Goal: Information Seeking & Learning: Learn about a topic

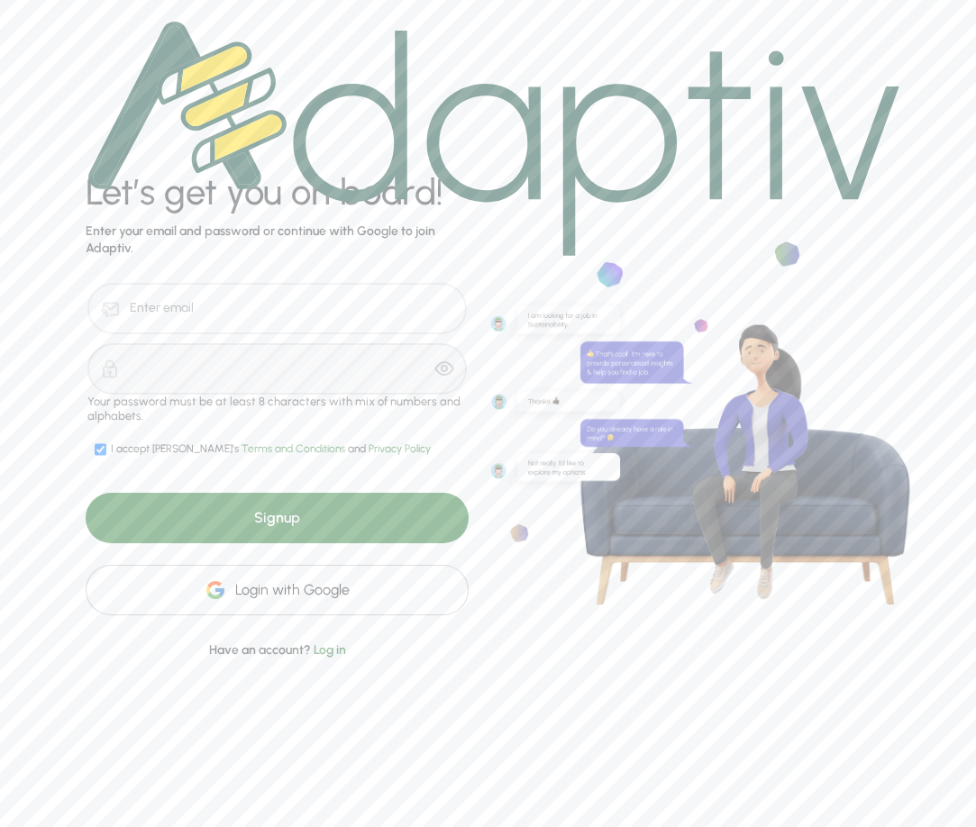
click at [263, 596] on div "Login with Google" at bounding box center [277, 590] width 383 height 50
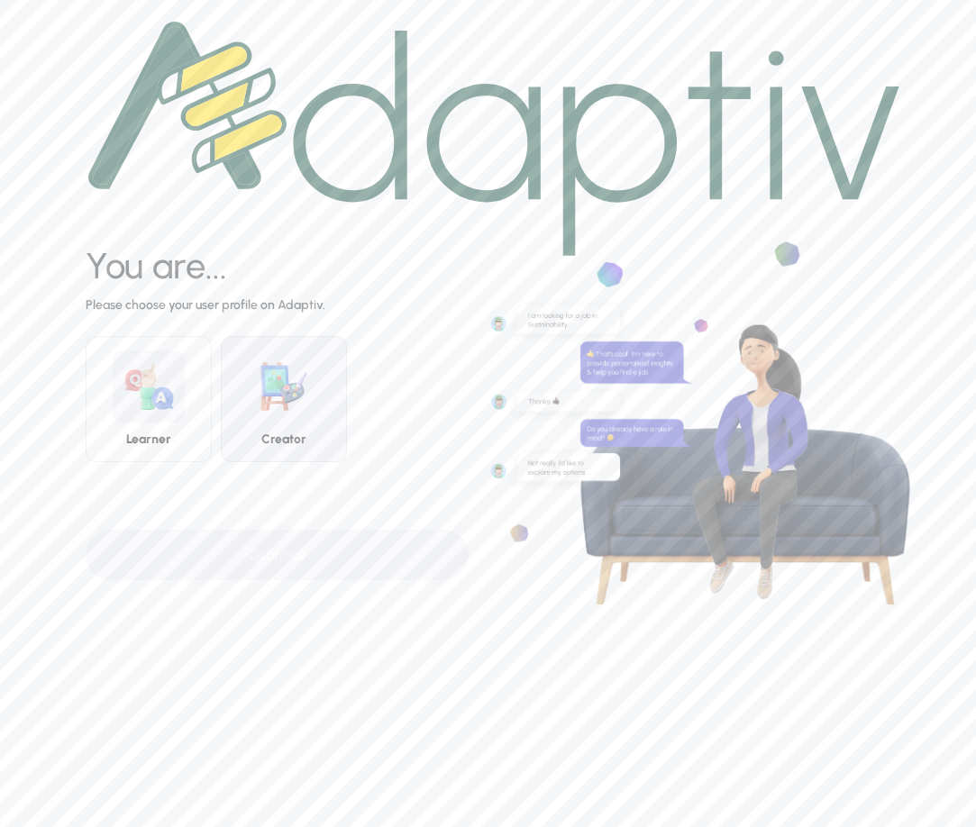
click at [309, 422] on div "Creator" at bounding box center [284, 399] width 126 height 126
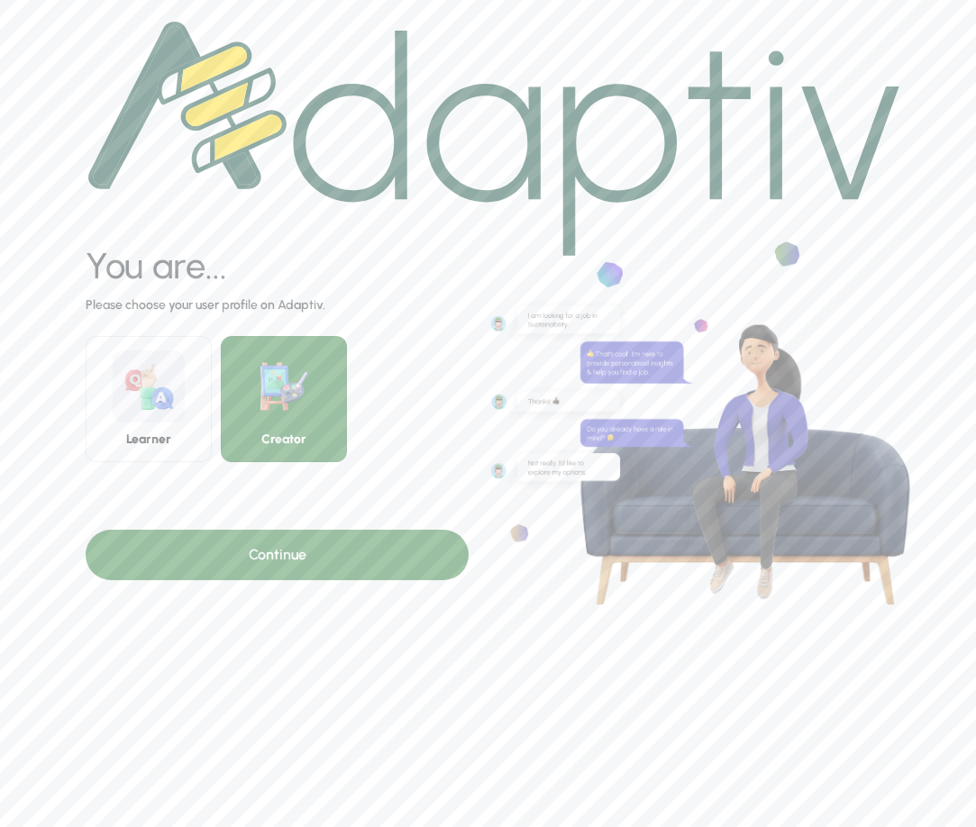
click at [282, 551] on div "Continue" at bounding box center [277, 555] width 383 height 50
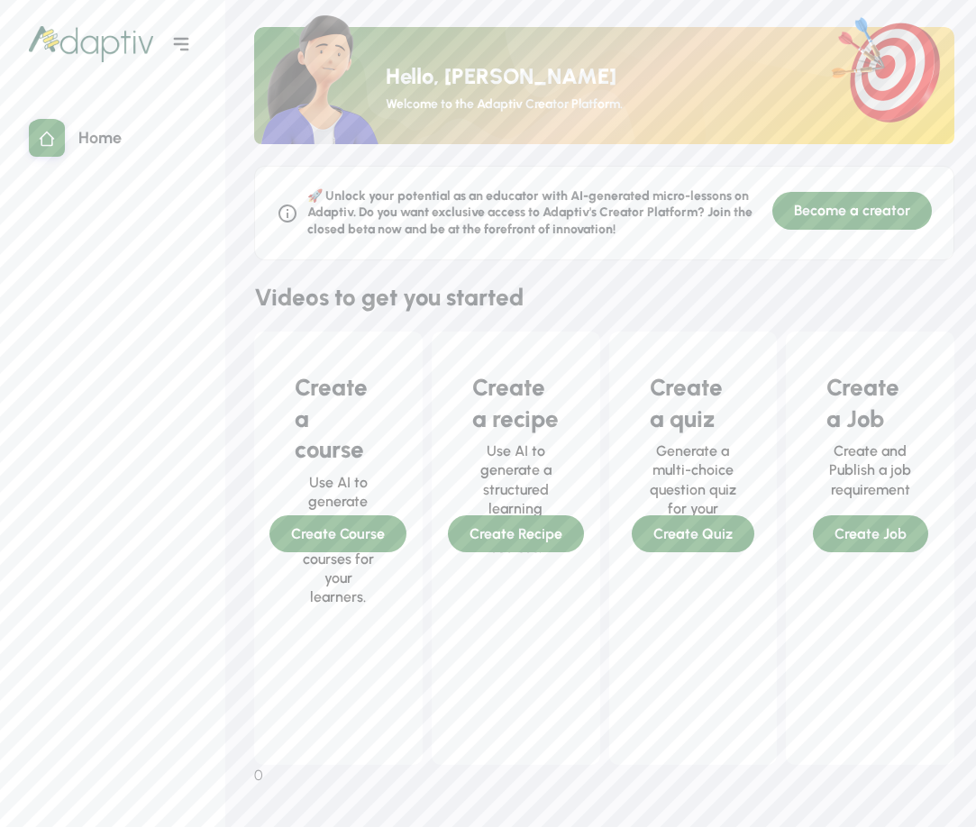
scroll to position [85, 0]
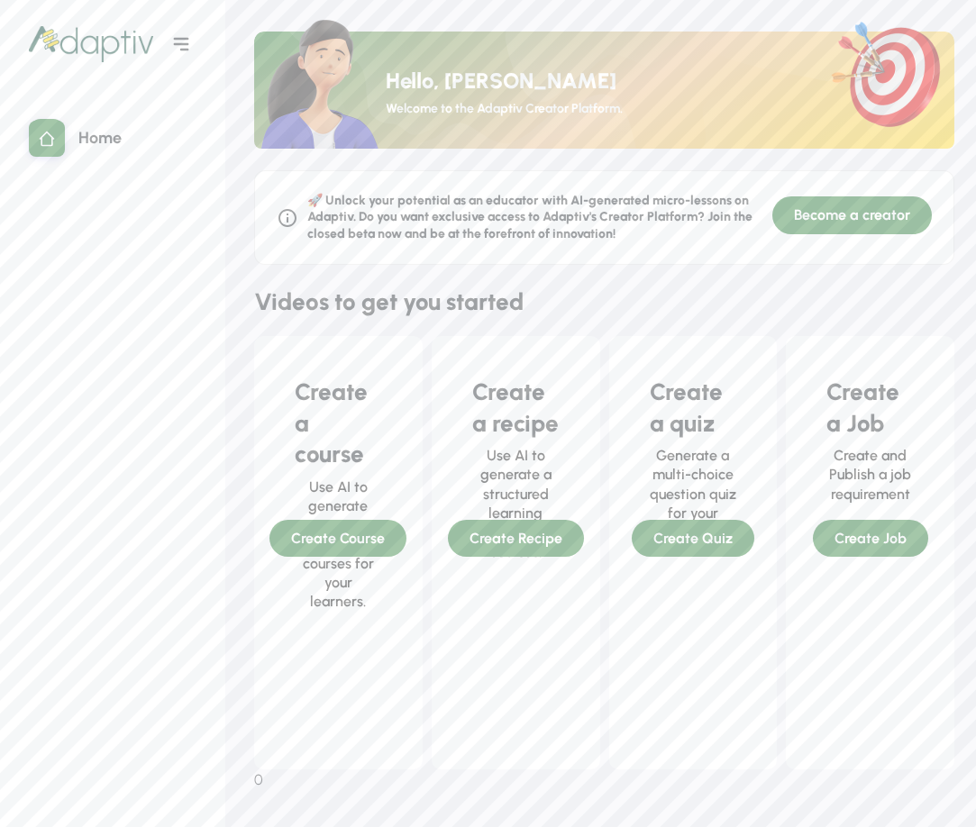
click at [187, 39] on icon at bounding box center [181, 44] width 15 height 13
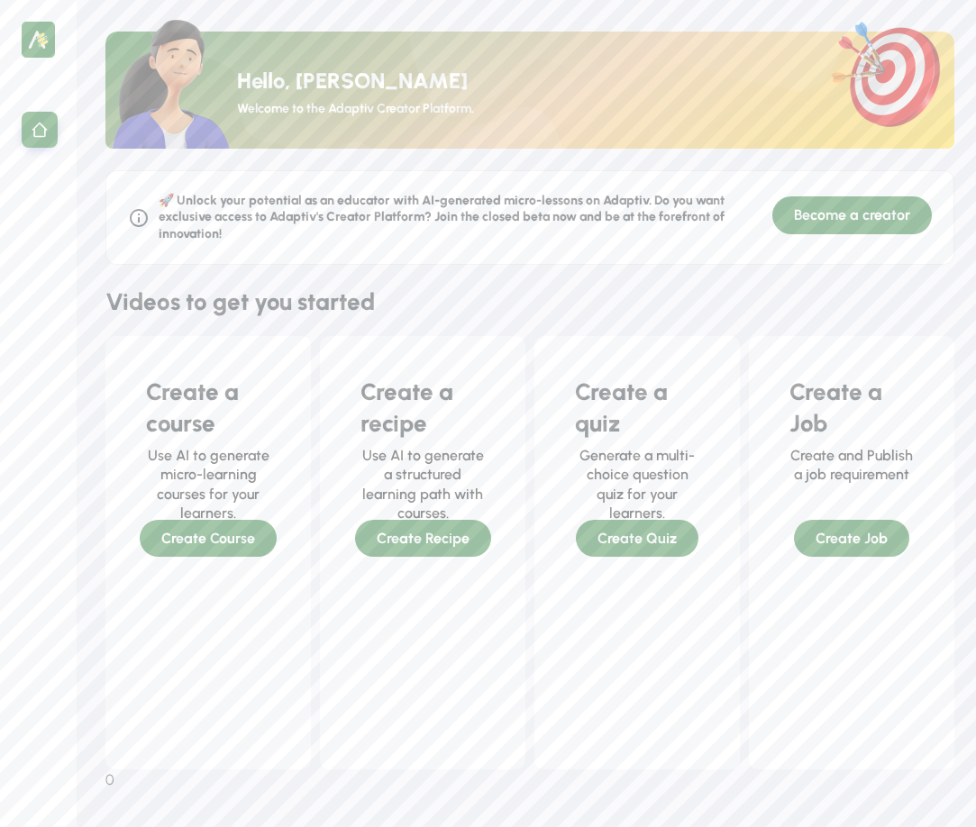
scroll to position [160, 0]
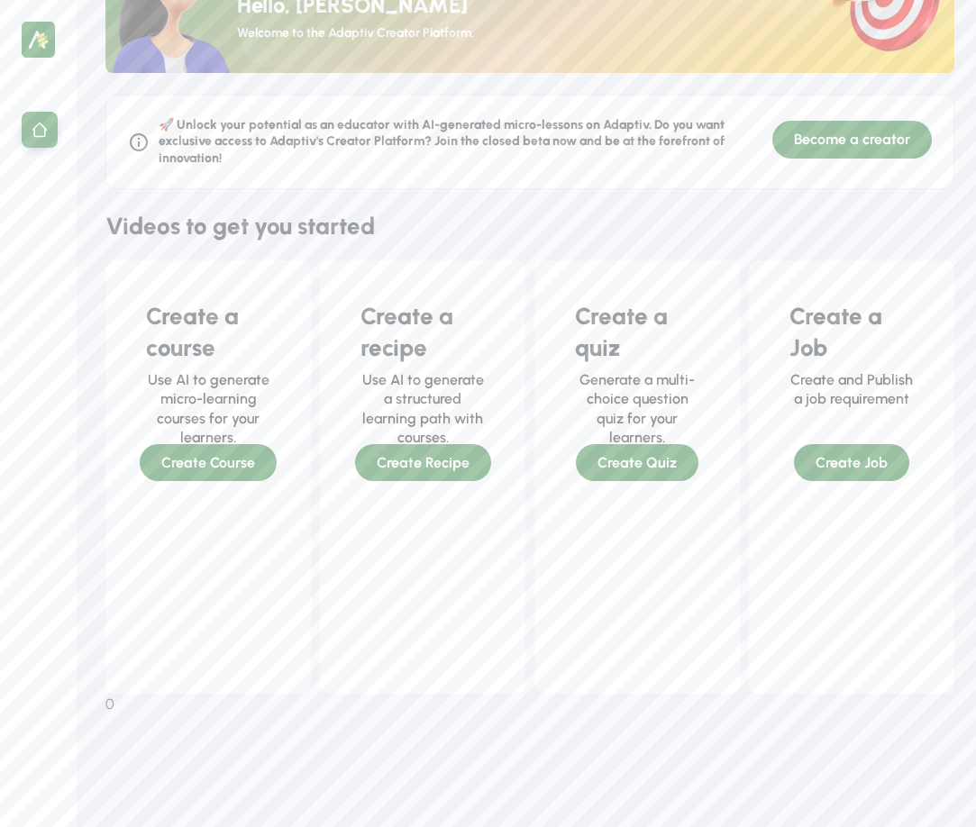
click at [216, 463] on div "Create a course Use AI to generate micro-learning courses for your learners. Cr…" at bounding box center [208, 380] width 178 height 212
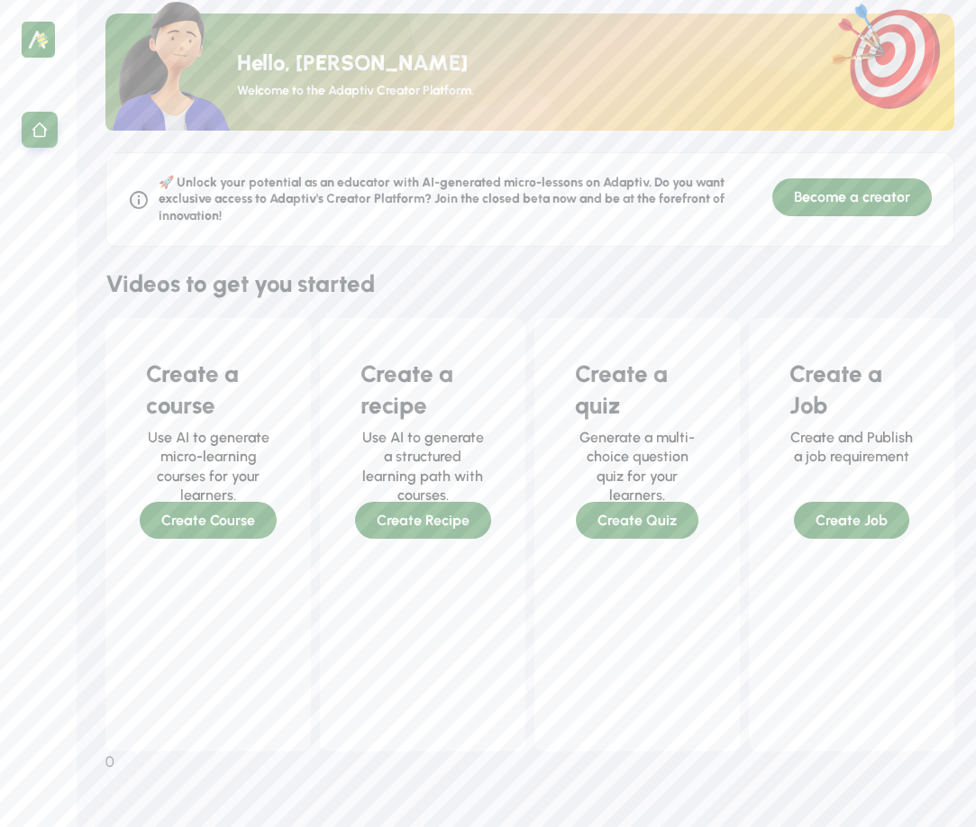
scroll to position [0, 0]
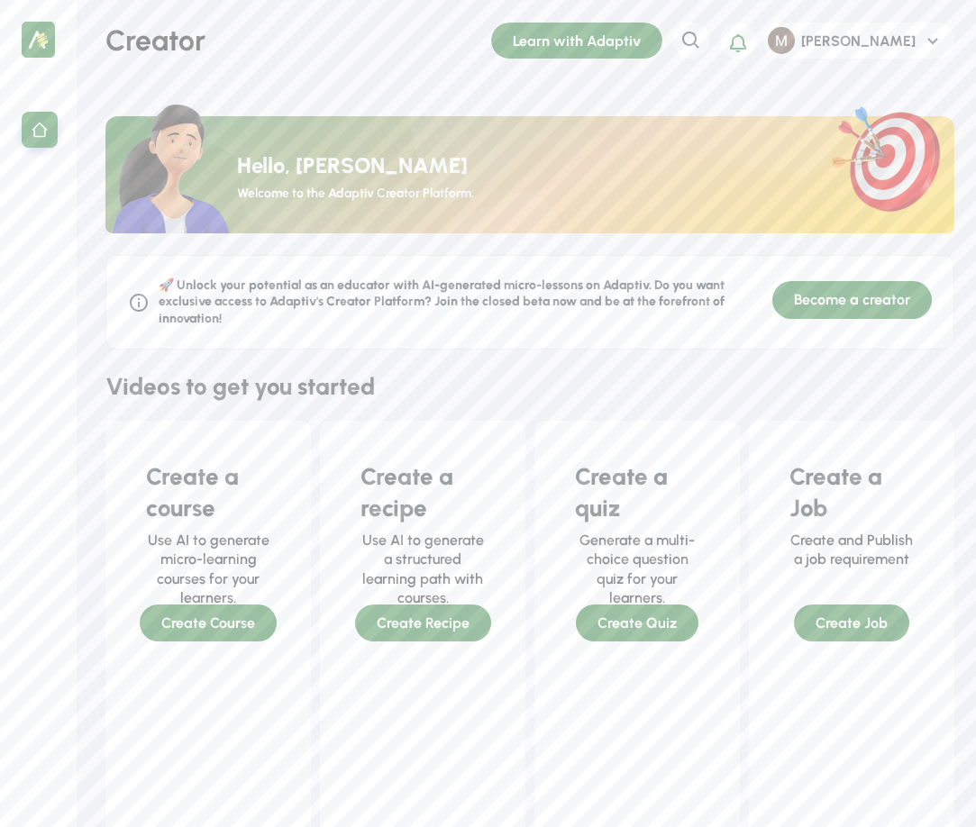
click at [662, 41] on div "Learn with Adaptiv" at bounding box center [576, 41] width 171 height 36
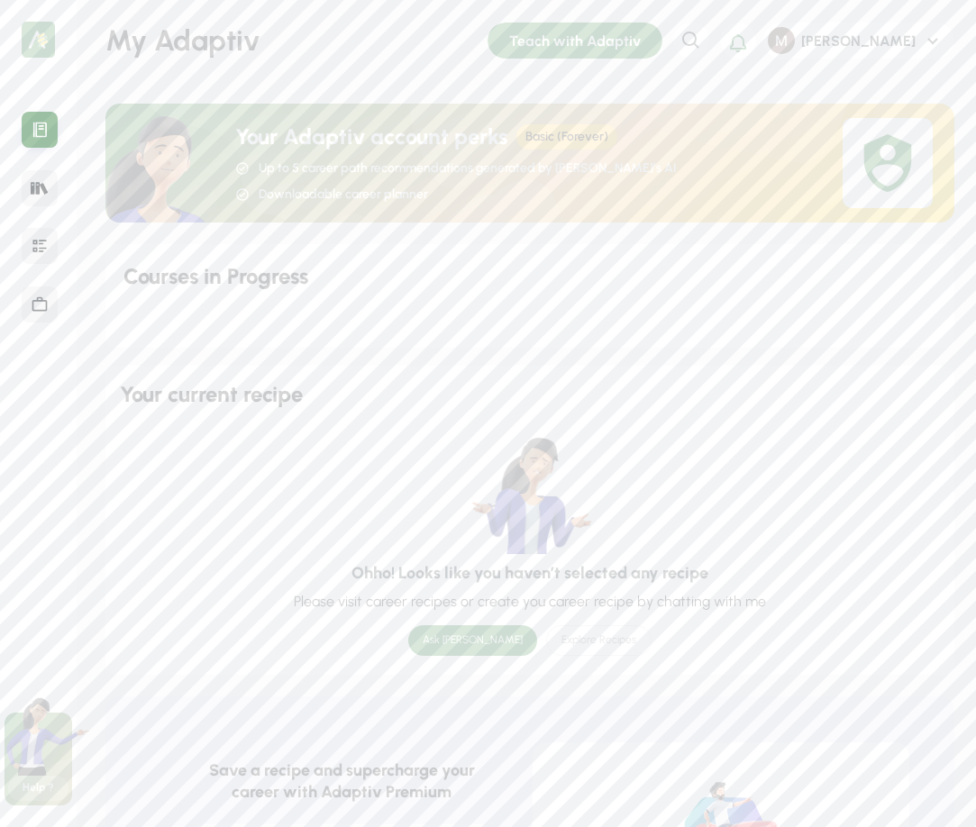
click at [38, 187] on icon at bounding box center [38, 188] width 4 height 12
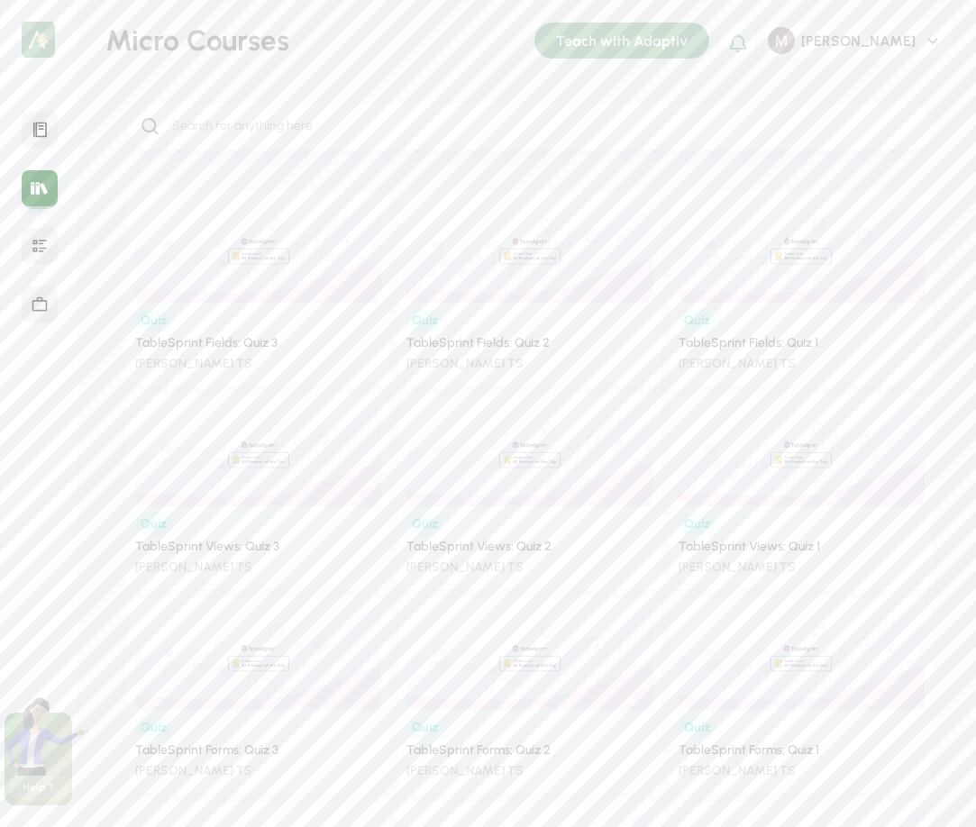
click at [270, 310] on div "Quiz TableSprint Fields: Quiz 3 [PERSON_NAME] TS" at bounding box center [258, 338] width 246 height 70
click at [37, 189] on icon at bounding box center [38, 188] width 4 height 12
click at [314, 136] on div at bounding box center [530, 127] width 806 height 47
click at [304, 132] on input "search" at bounding box center [545, 126] width 750 height 19
drag, startPoint x: 267, startPoint y: 123, endPoint x: 165, endPoint y: 122, distance: 101.8
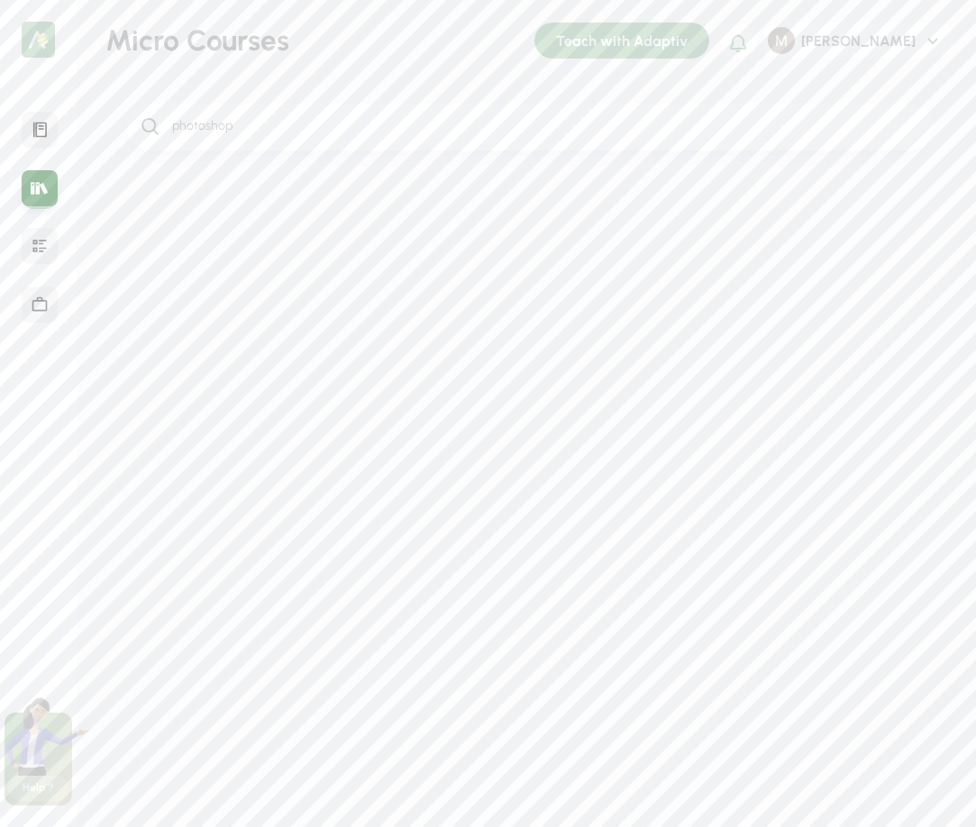
click at [165, 122] on div "photoshop" at bounding box center [530, 127] width 806 height 47
drag, startPoint x: 260, startPoint y: 132, endPoint x: 141, endPoint y: 132, distance: 118.9
click at [141, 132] on div "adobe" at bounding box center [530, 127] width 806 height 47
type input "spanish"
click at [41, 245] on icon at bounding box center [40, 246] width 18 height 18
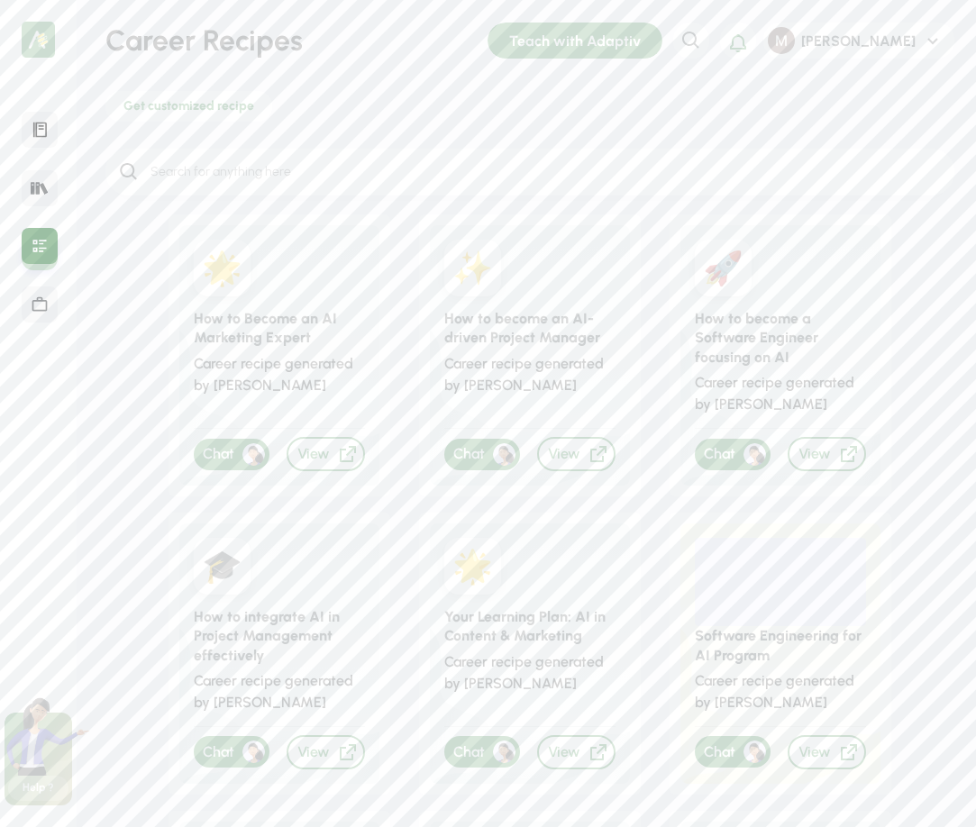
click at [37, 179] on icon at bounding box center [40, 188] width 18 height 18
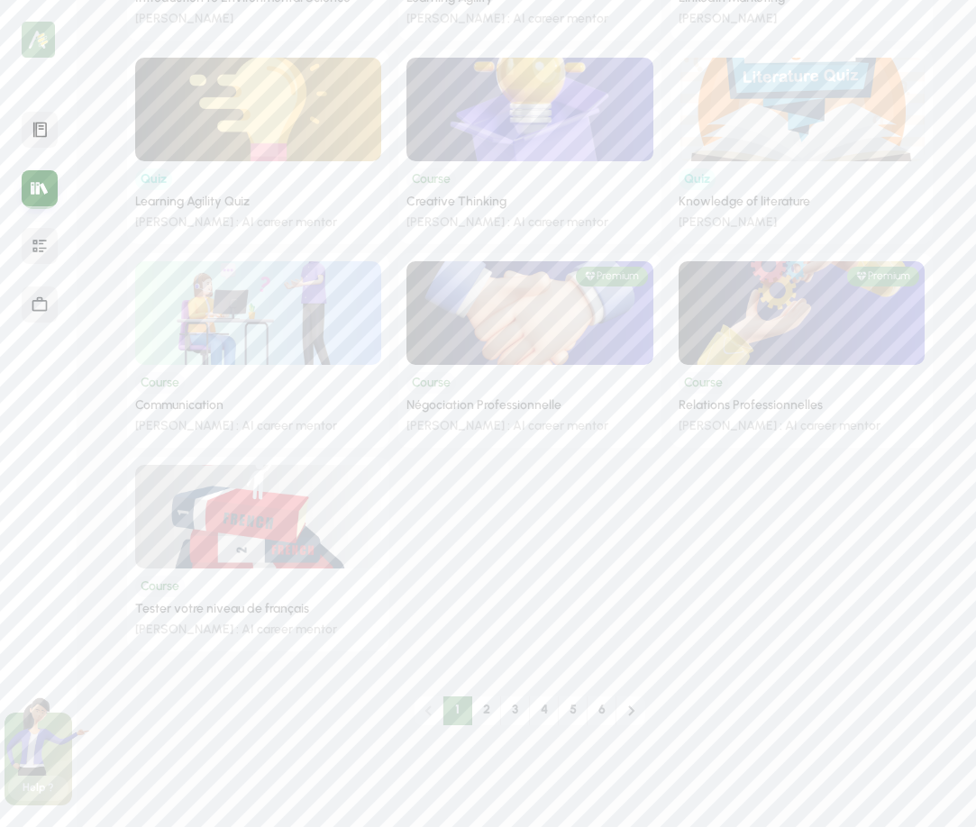
scroll to position [3205, 0]
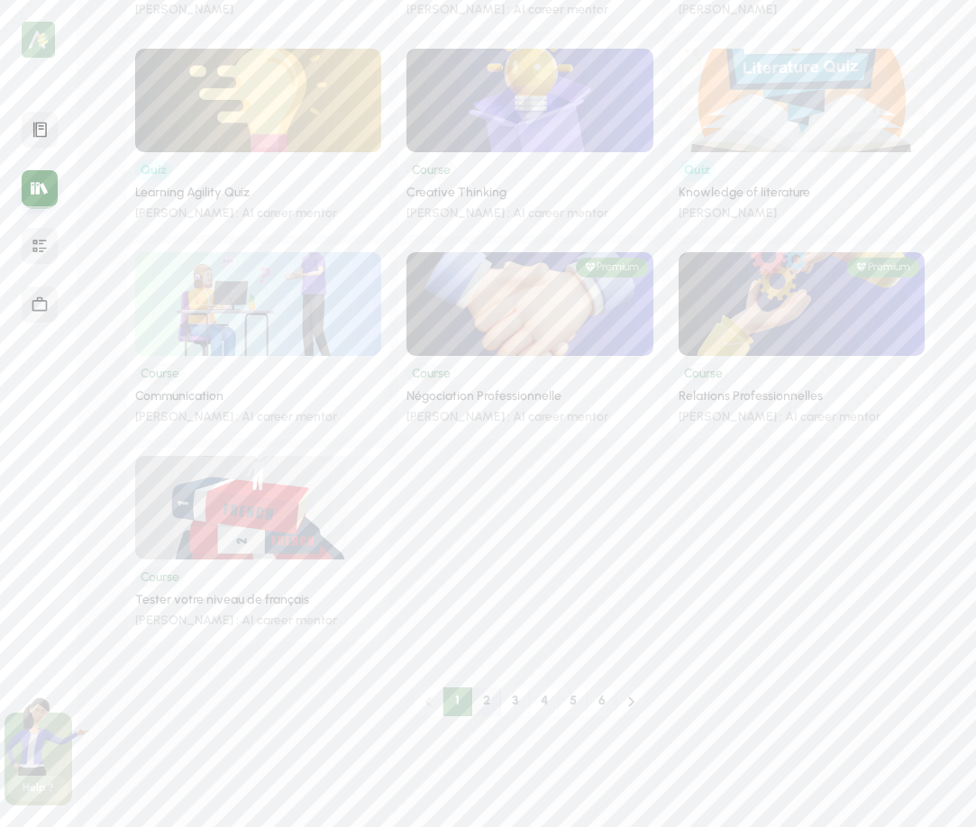
click at [484, 697] on div "2" at bounding box center [486, 701] width 7 height 17
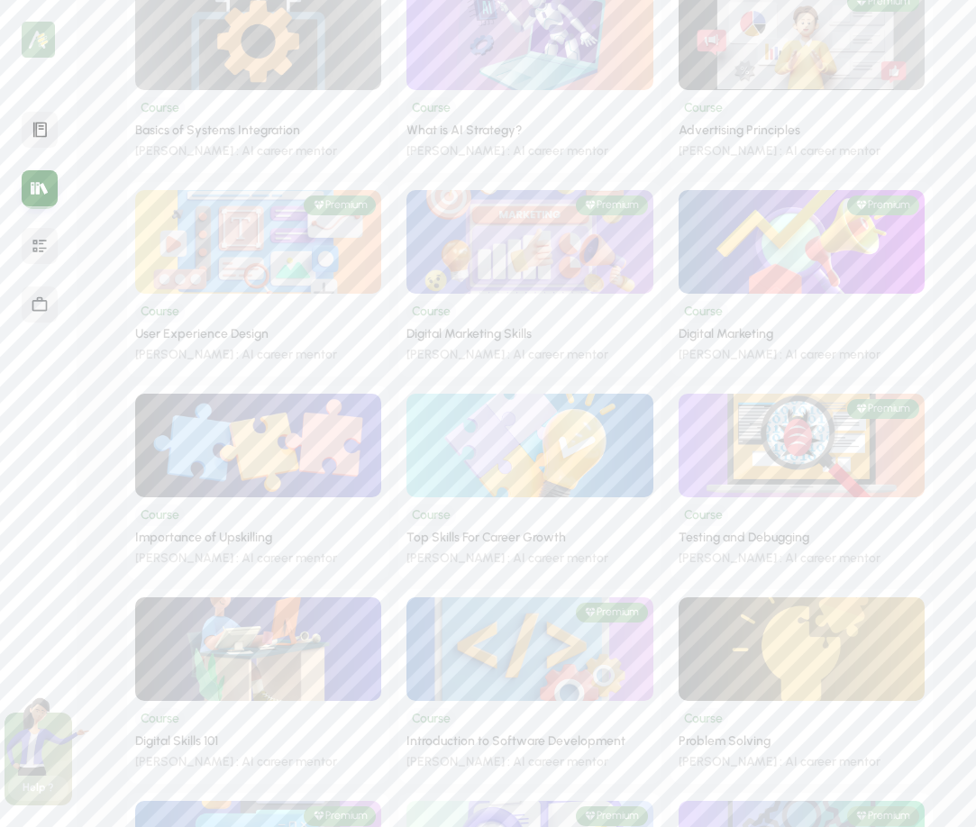
scroll to position [2257, 0]
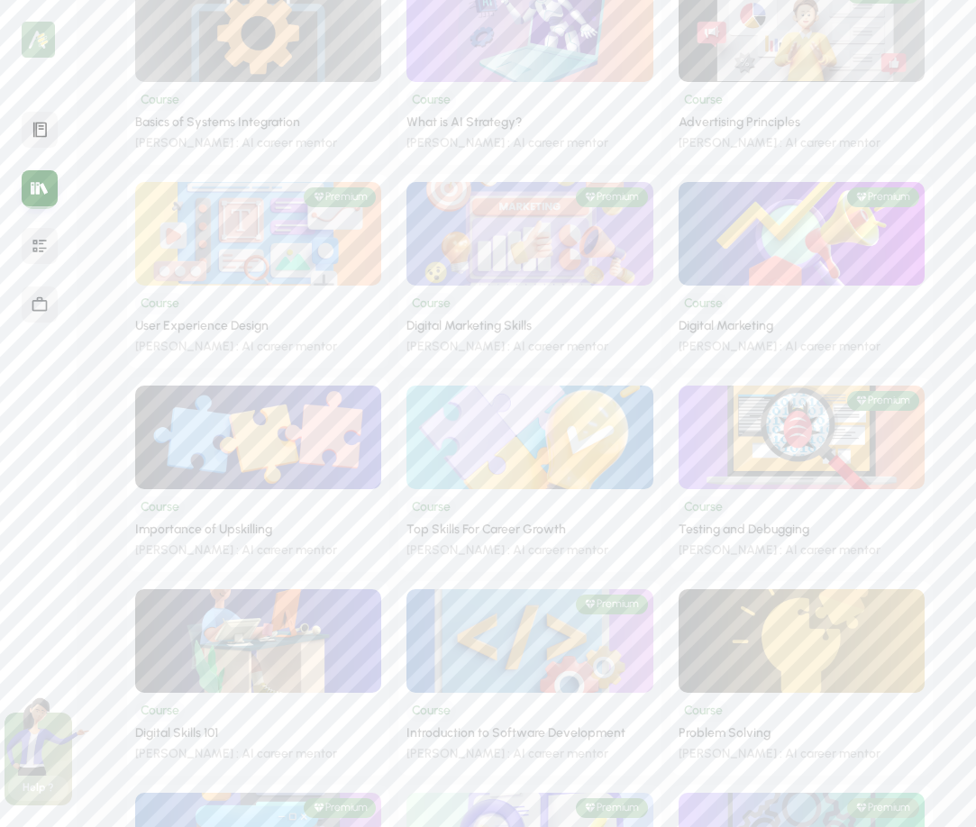
click at [470, 472] on img at bounding box center [529, 436] width 320 height 135
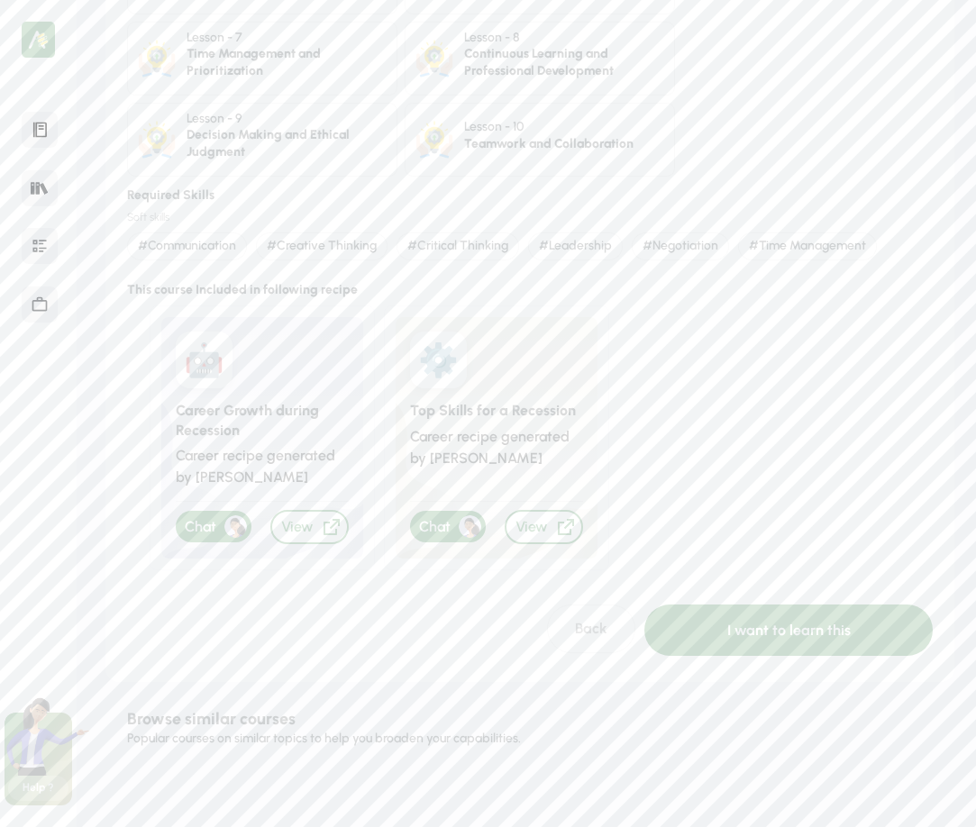
scroll to position [598, 0]
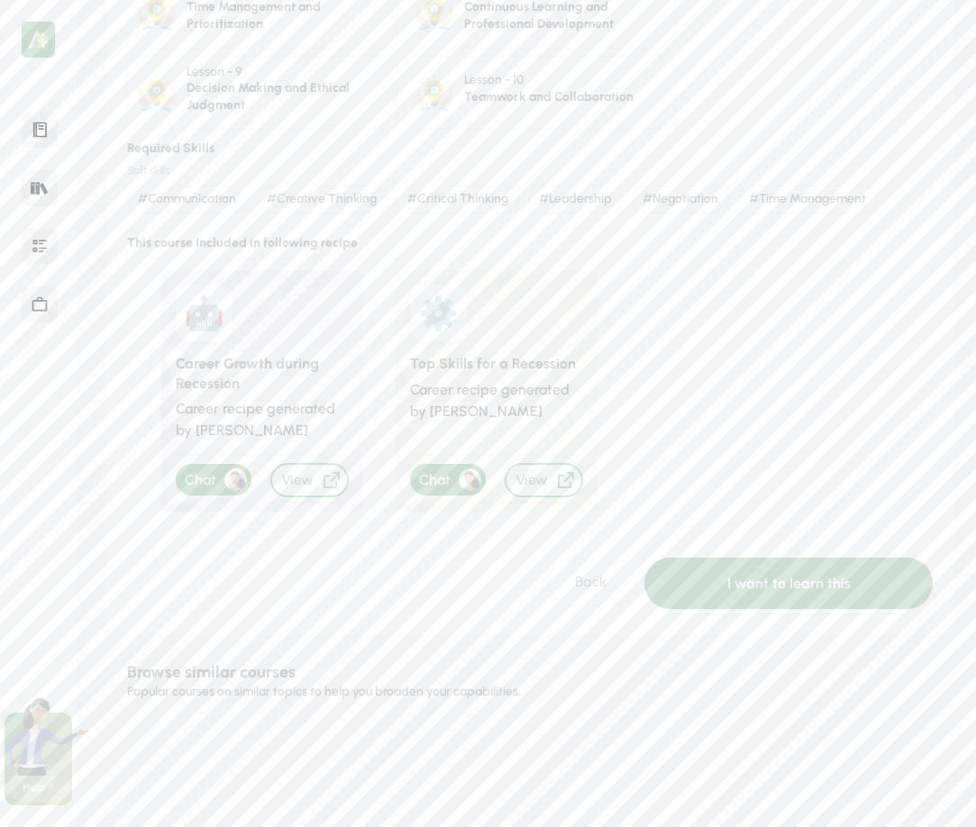
click at [715, 581] on div "I want to learn this" at bounding box center [788, 583] width 288 height 51
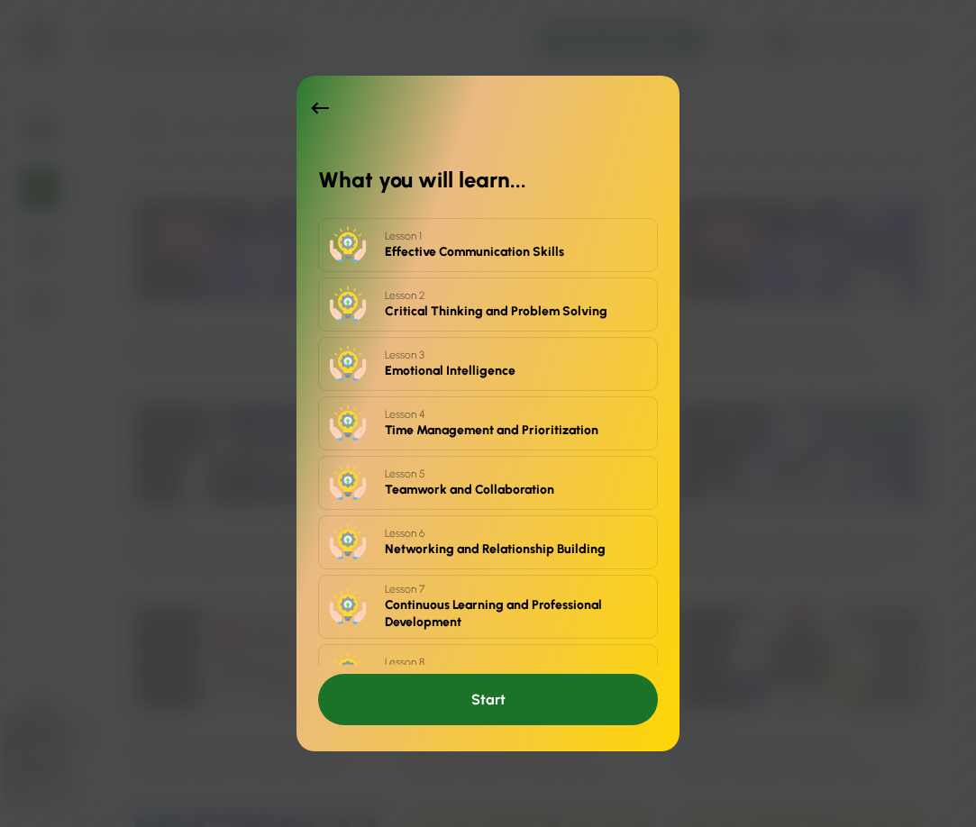
drag, startPoint x: 456, startPoint y: 247, endPoint x: 446, endPoint y: 292, distance: 46.1
click at [456, 248] on div "Effective Communication Skills" at bounding box center [516, 252] width 262 height 17
click at [476, 699] on div "Start" at bounding box center [488, 699] width 340 height 51
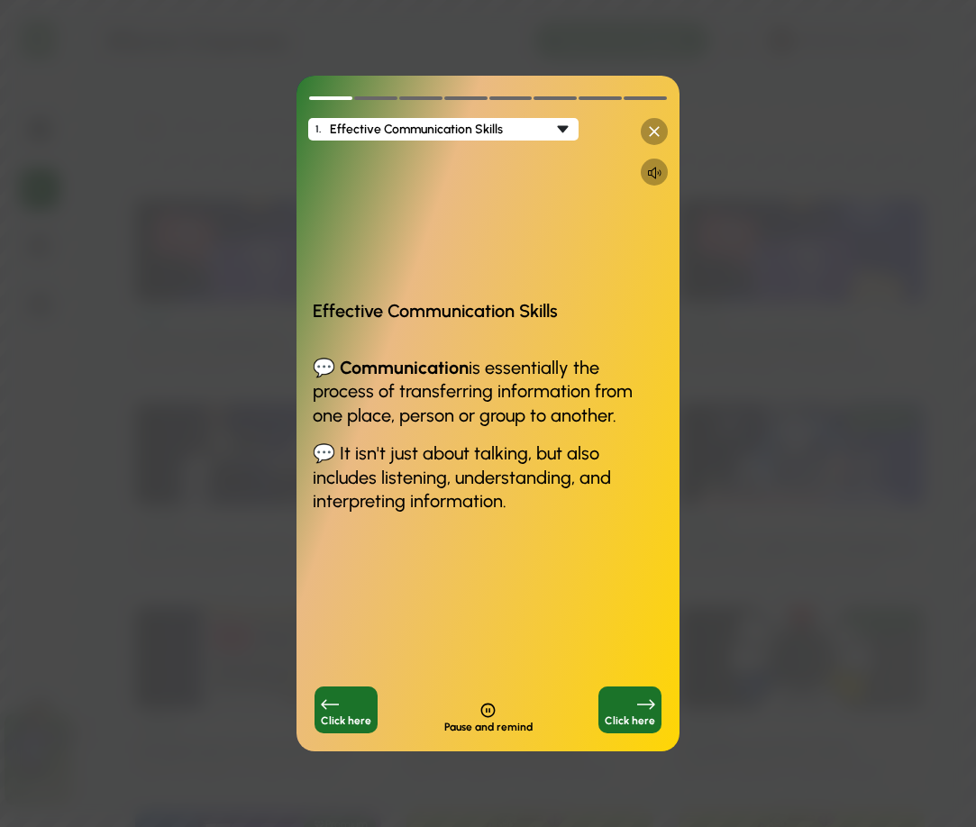
click at [654, 133] on icon at bounding box center [654, 132] width 18 height 18
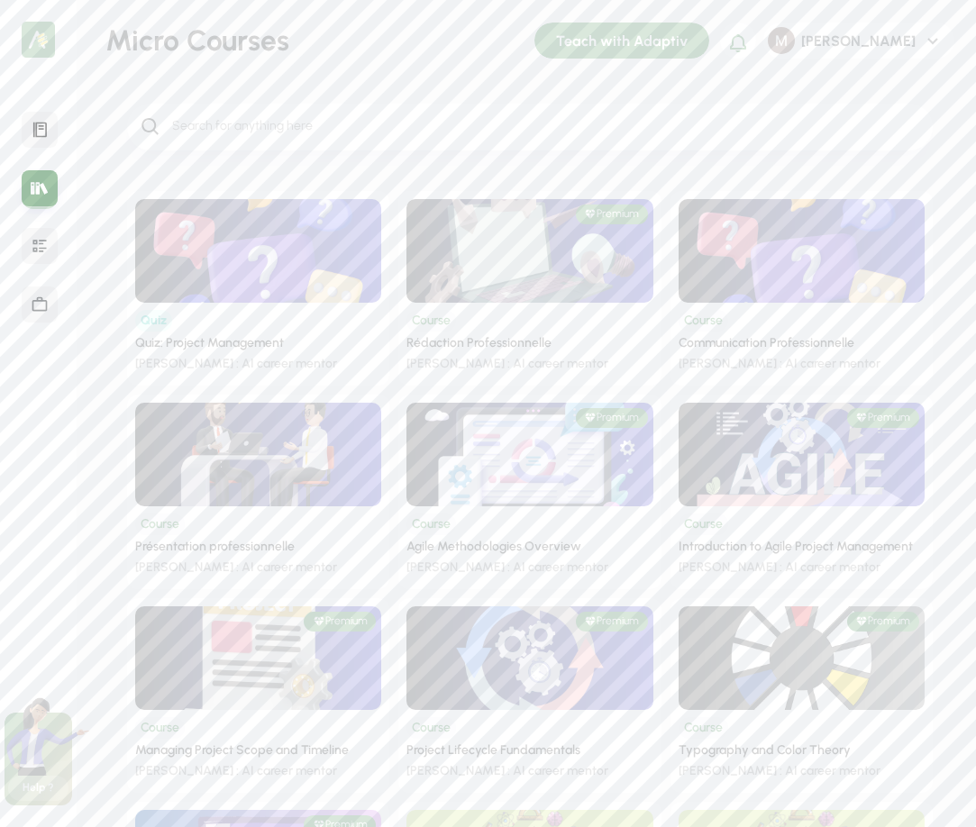
click at [39, 245] on icon at bounding box center [40, 246] width 18 height 18
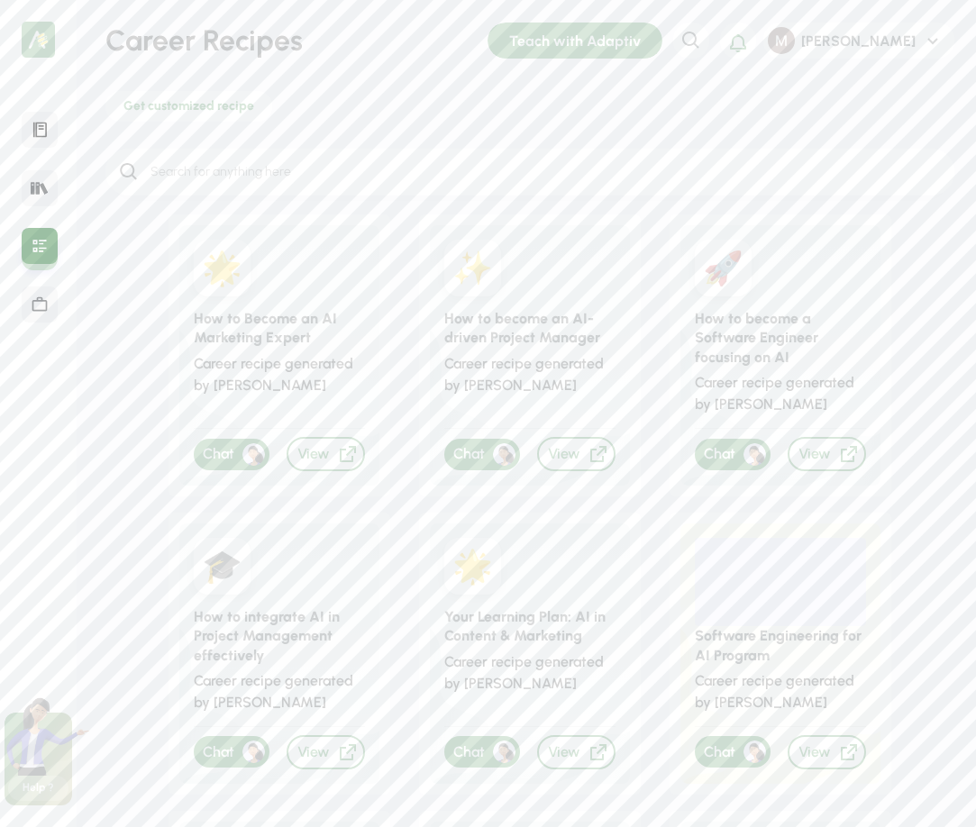
click at [33, 296] on icon at bounding box center [40, 305] width 18 height 18
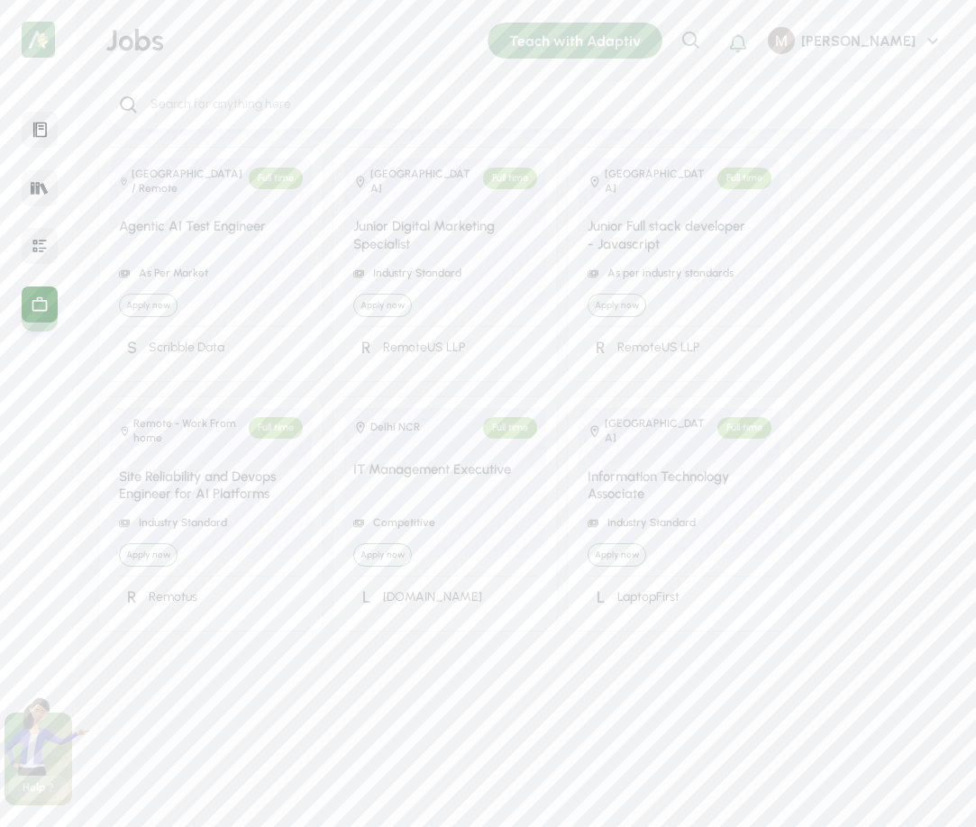
click at [39, 134] on icon at bounding box center [40, 130] width 18 height 18
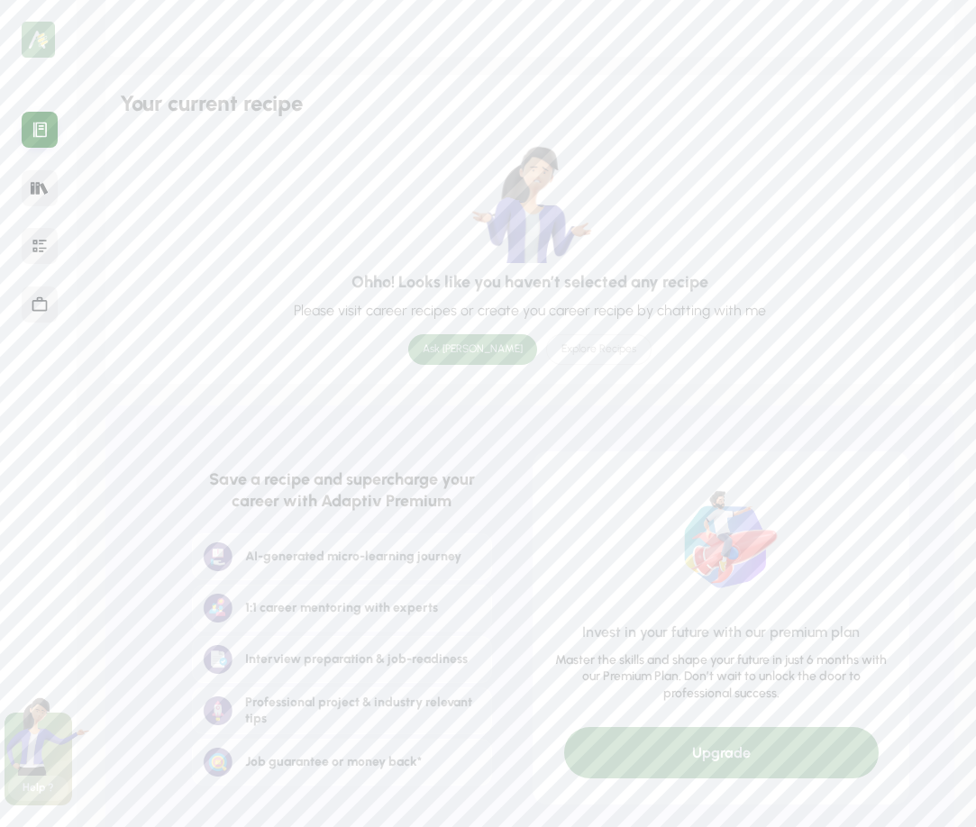
scroll to position [359, 0]
